Goal: Obtain resource: Obtain resource

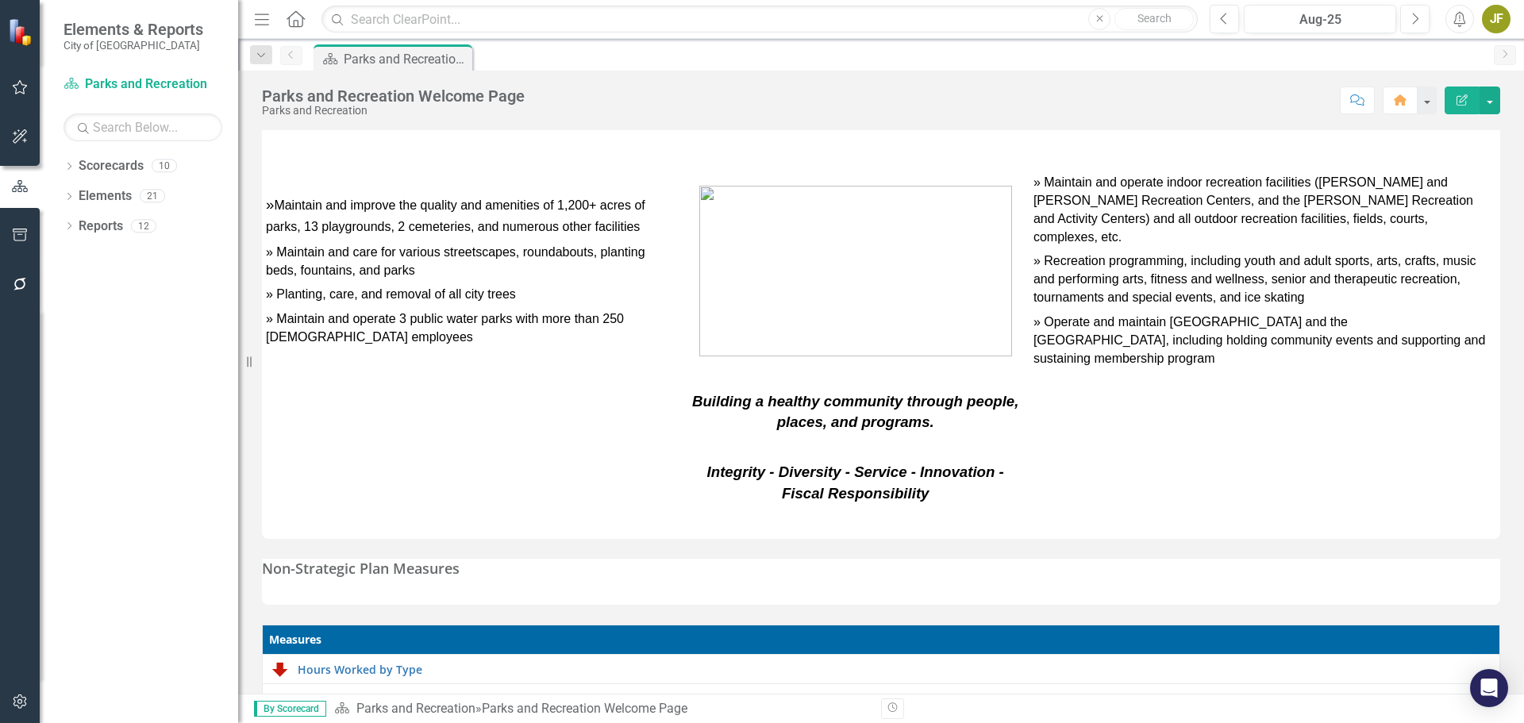
click at [22, 240] on icon "button" at bounding box center [20, 235] width 17 height 13
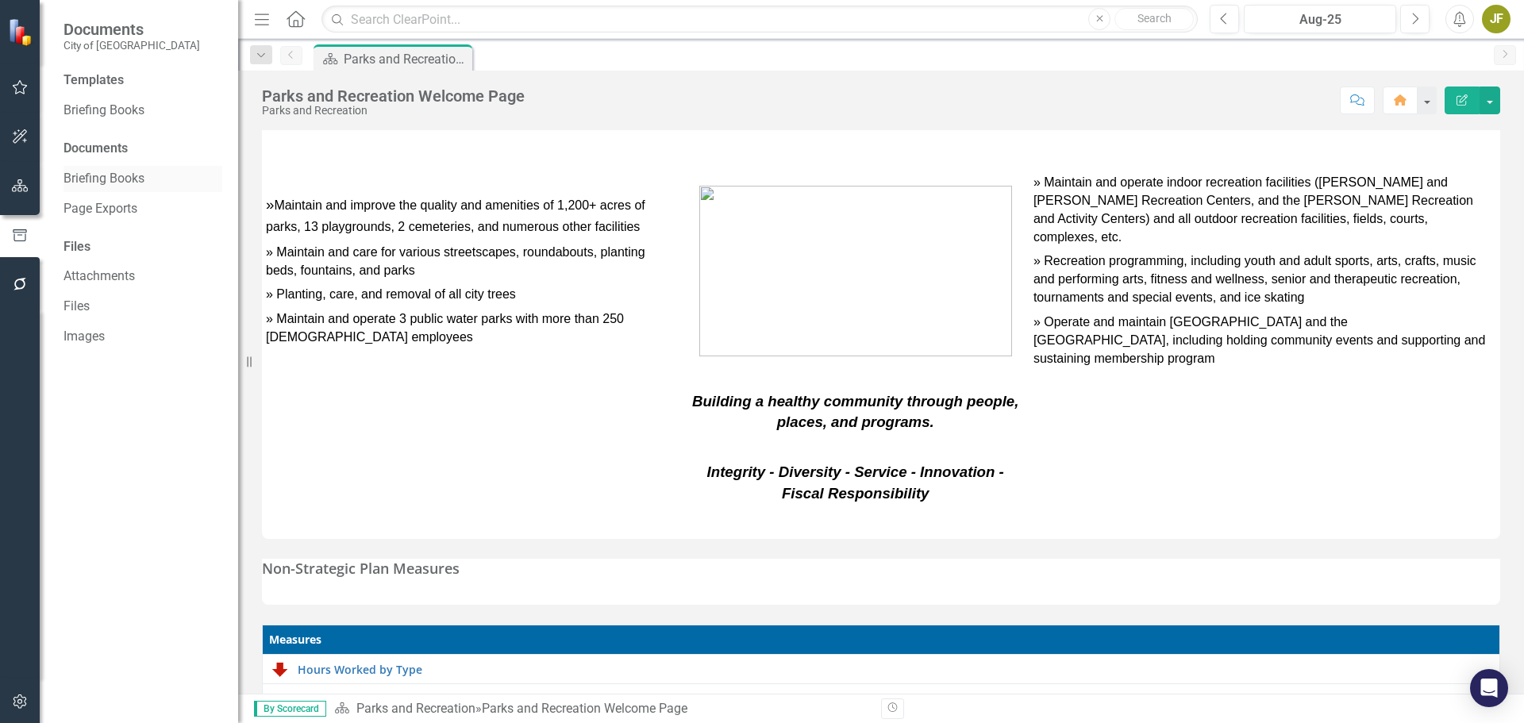
click at [112, 177] on link "Briefing Books" at bounding box center [143, 179] width 159 height 18
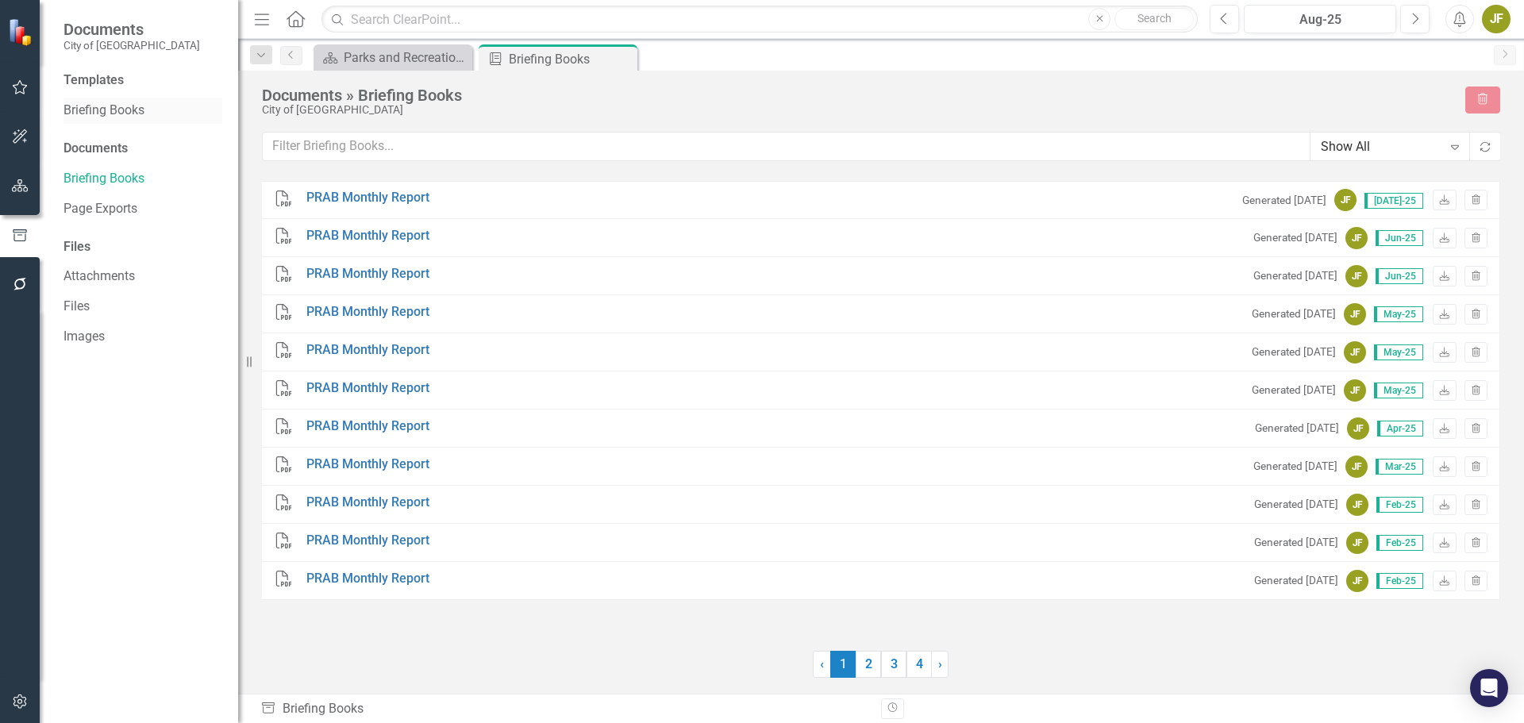
click at [78, 108] on link "Briefing Books" at bounding box center [143, 111] width 159 height 18
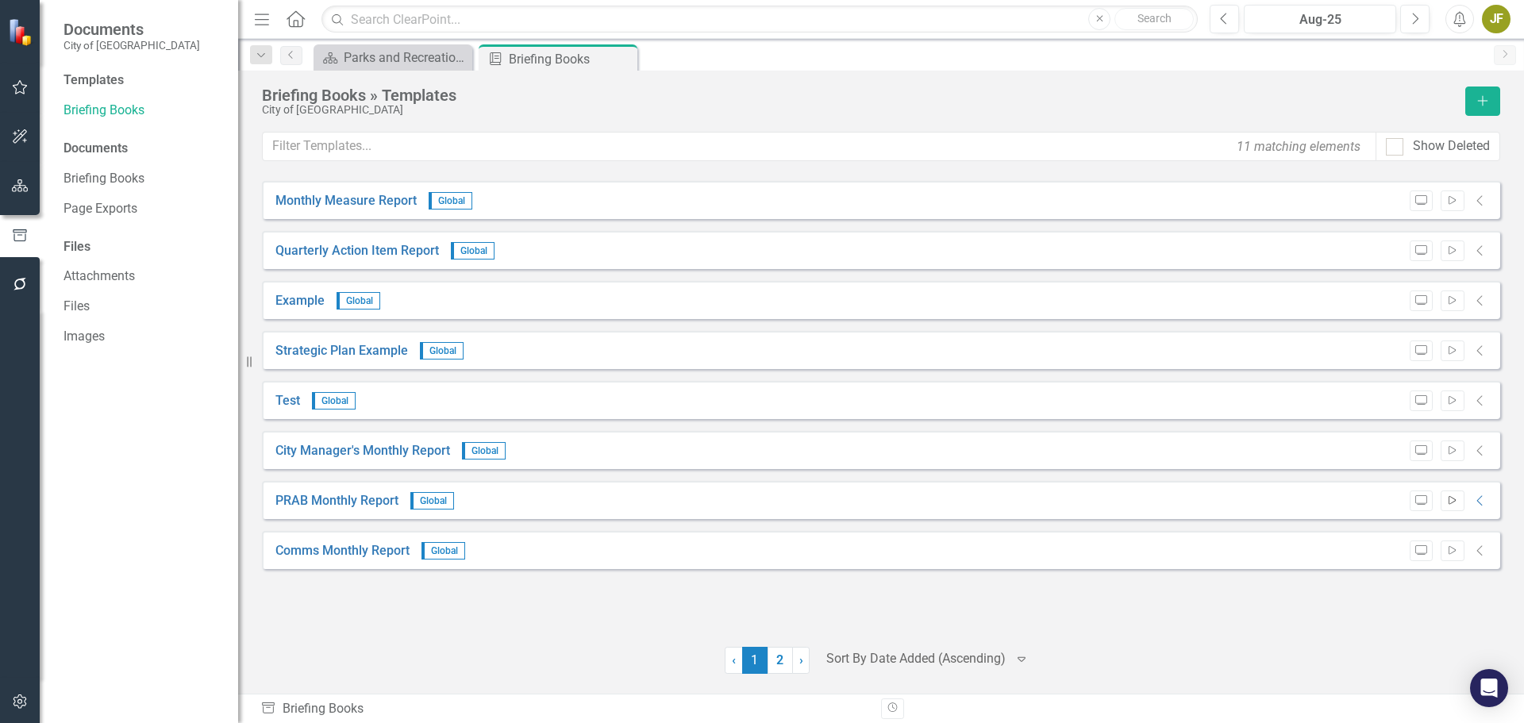
click at [1450, 504] on icon "button" at bounding box center [1452, 500] width 7 height 9
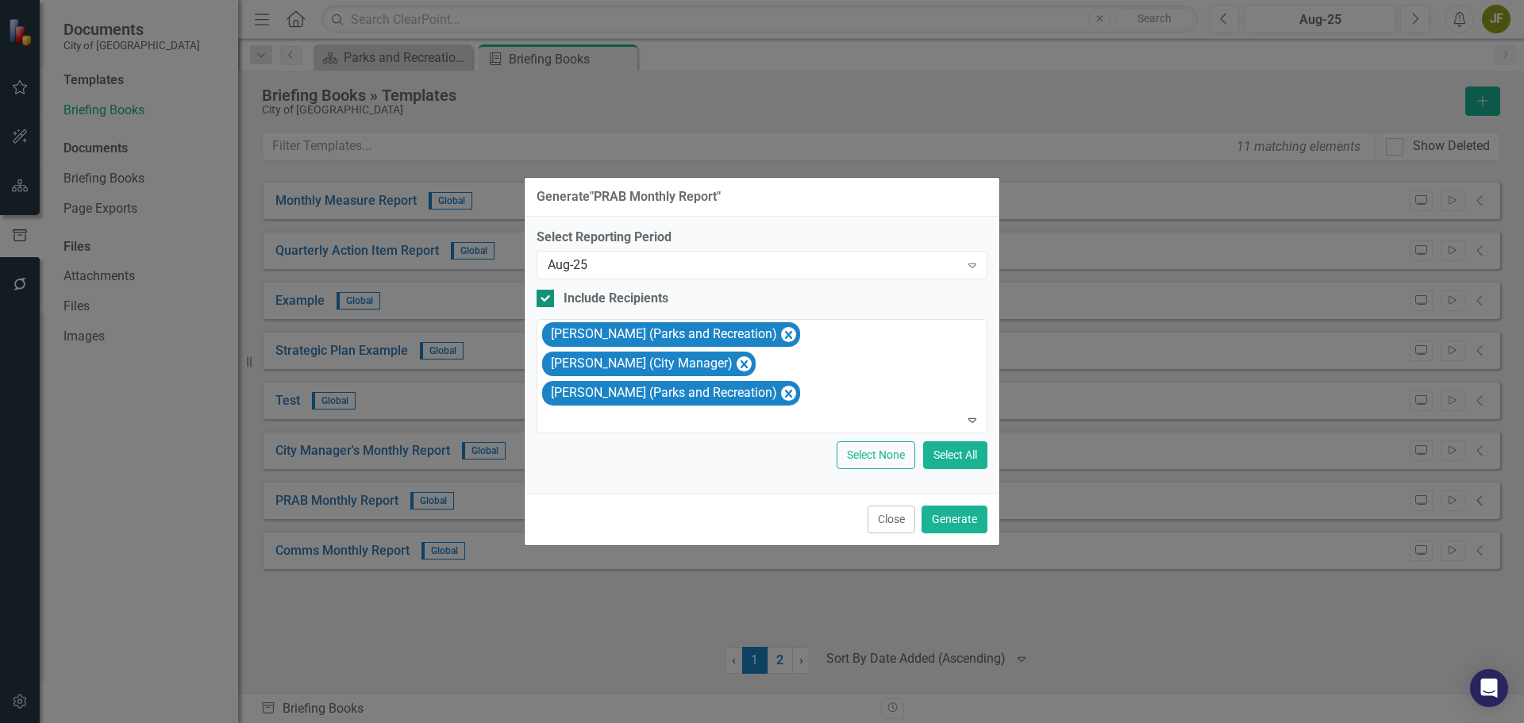
click at [552, 298] on div at bounding box center [545, 298] width 17 height 17
click at [547, 298] on input "Include Recipients" at bounding box center [542, 295] width 10 height 10
checkbox input "false"
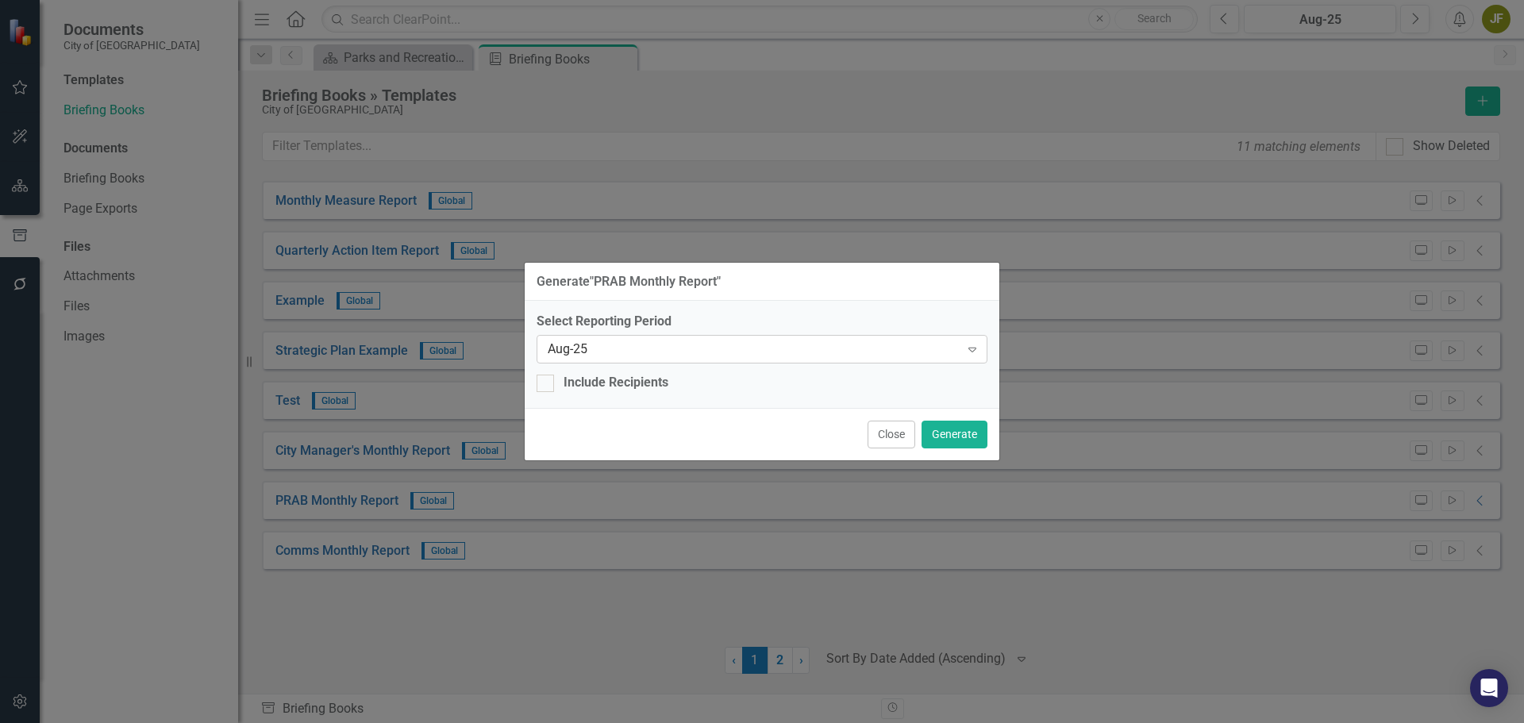
click at [672, 342] on div "Aug-25" at bounding box center [754, 350] width 412 height 18
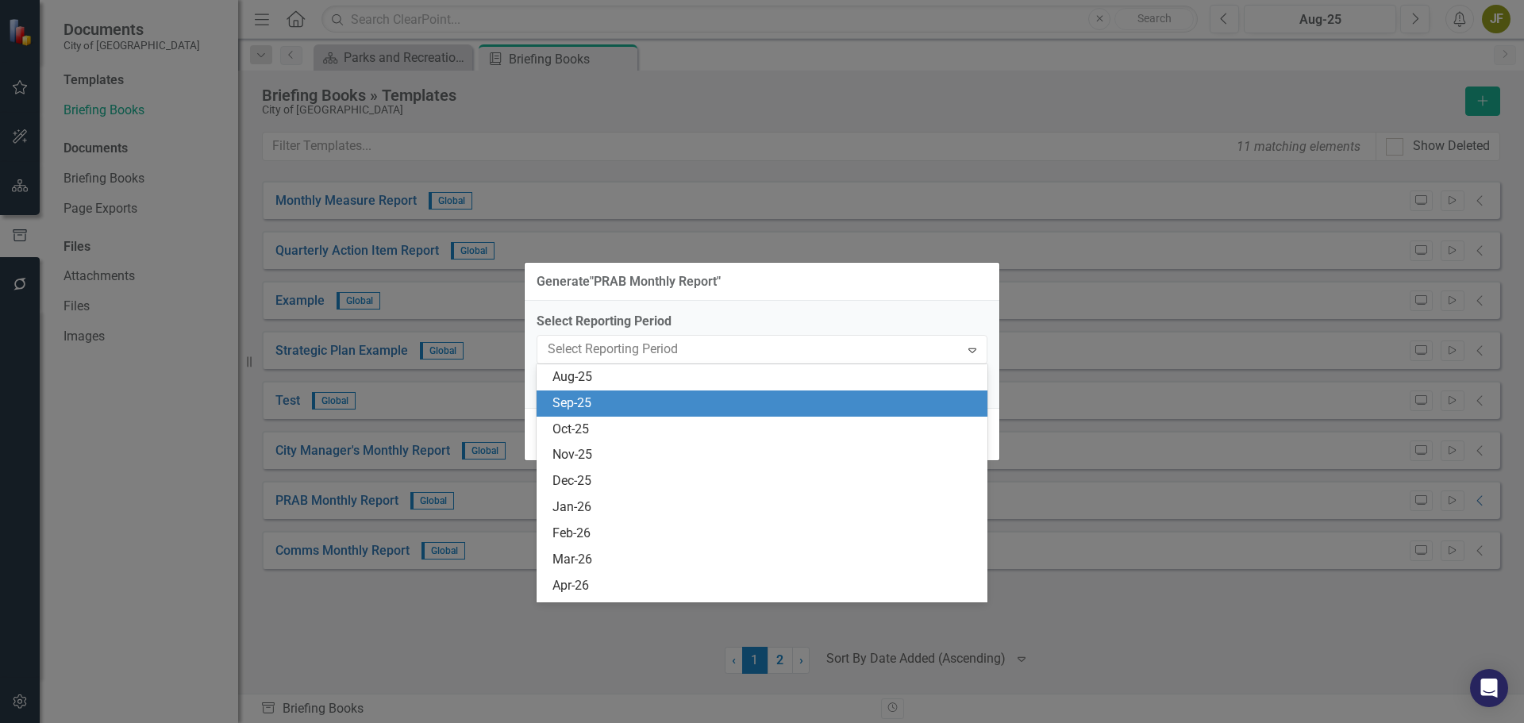
scroll to position [2607, 0]
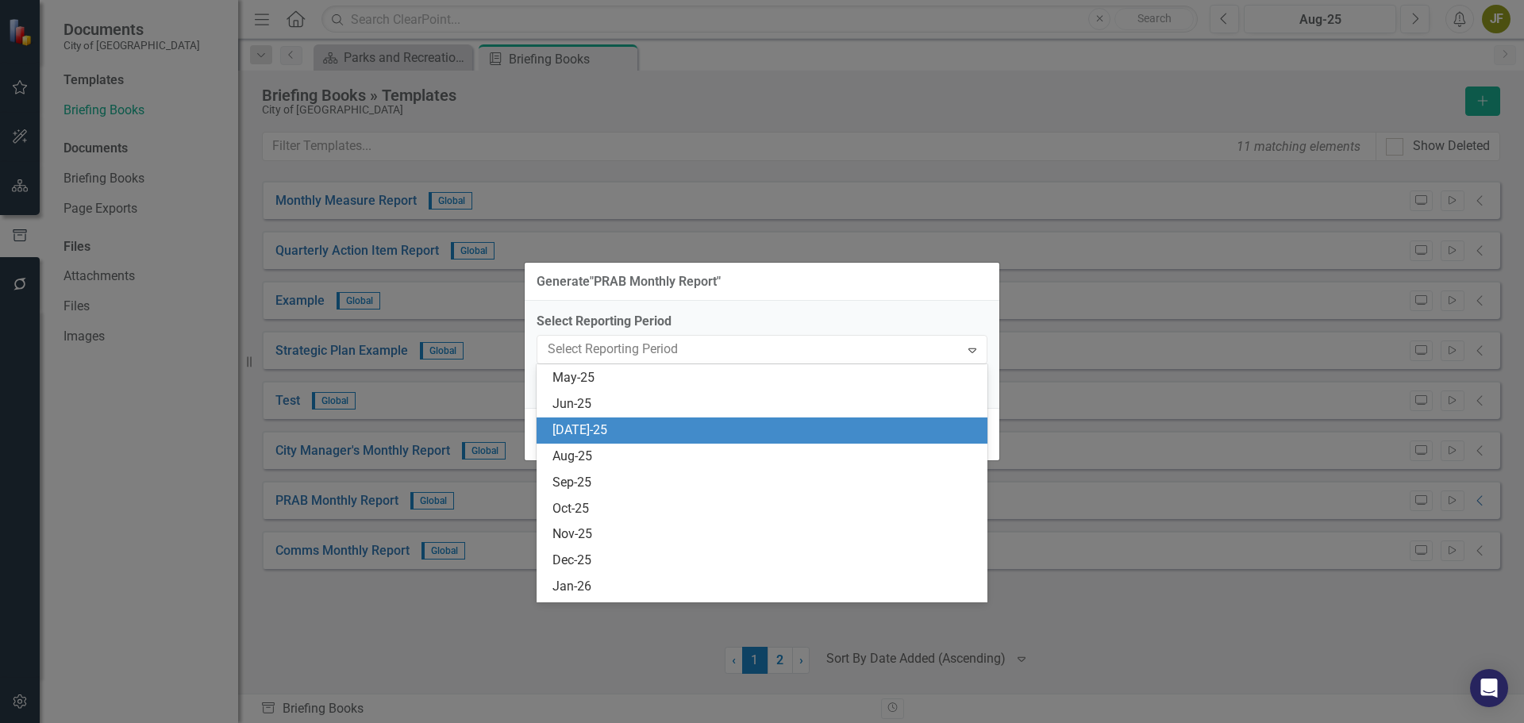
click at [615, 429] on div "[DATE]-25" at bounding box center [766, 431] width 426 height 18
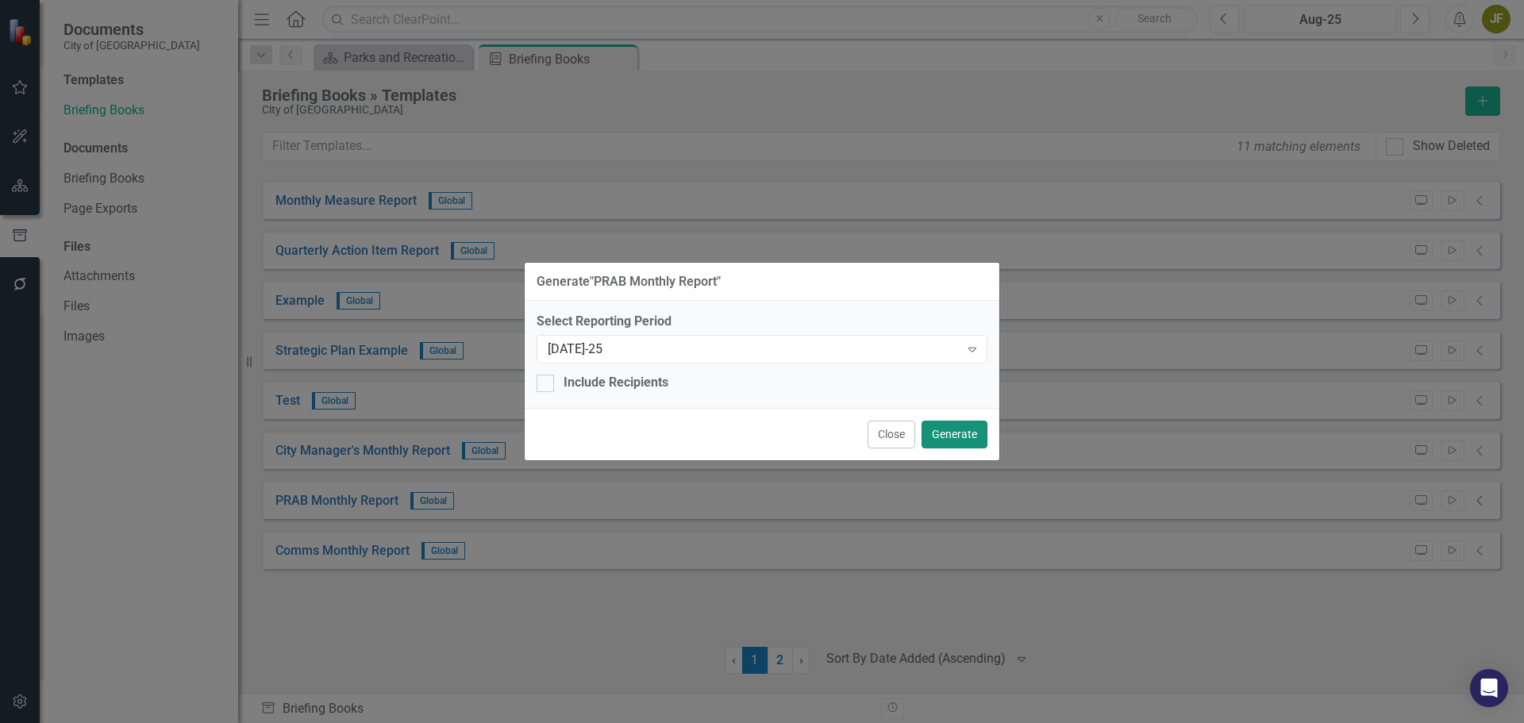
click at [962, 437] on button "Generate" at bounding box center [955, 435] width 66 height 28
